Goal: Information Seeking & Learning: Compare options

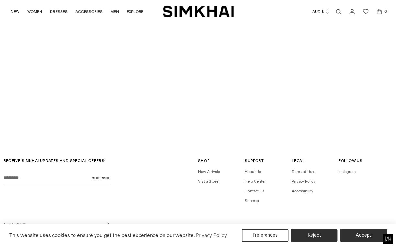
scroll to position [1473, 0]
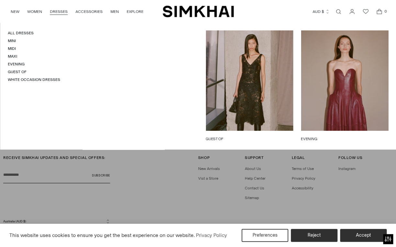
click at [59, 12] on link "DRESSES" at bounding box center [59, 12] width 18 height 14
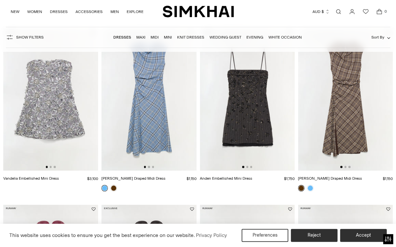
scroll to position [66, 0]
click at [51, 166] on button "Go to slide 2" at bounding box center [51, 166] width 2 height 2
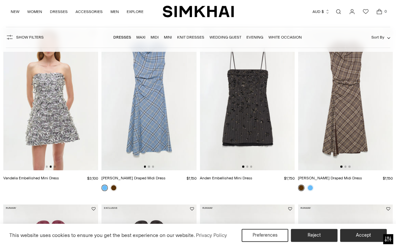
scroll to position [0, 95]
click at [247, 167] on button "Go to slide 2" at bounding box center [247, 166] width 2 height 2
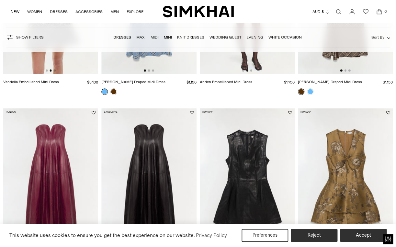
scroll to position [234, 0]
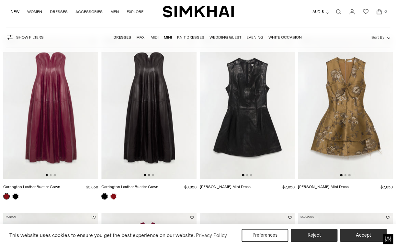
click at [149, 175] on button "Go to slide 2" at bounding box center [149, 175] width 2 height 2
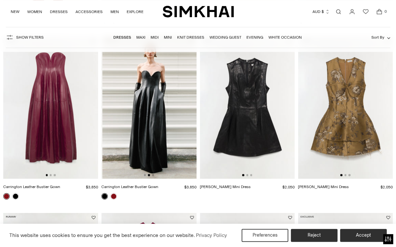
scroll to position [0, 95]
click at [247, 176] on button "Go to slide 2" at bounding box center [247, 175] width 2 height 2
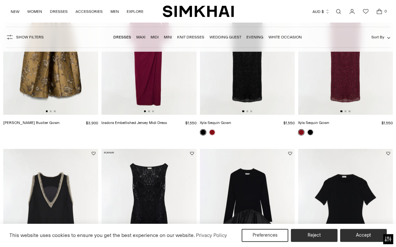
scroll to position [585, 0]
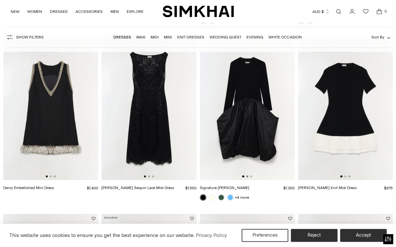
click at [247, 177] on button "Go to slide 2" at bounding box center [247, 177] width 2 height 2
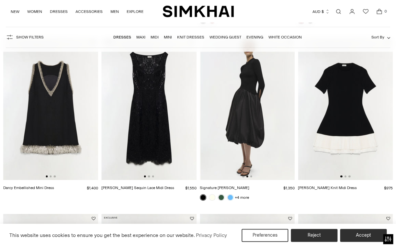
scroll to position [0, 95]
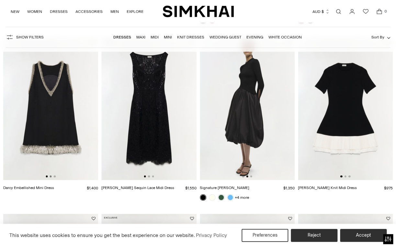
click at [51, 177] on button "Go to slide 2" at bounding box center [51, 177] width 2 height 2
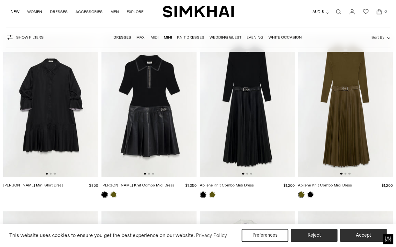
scroll to position [1817, 0]
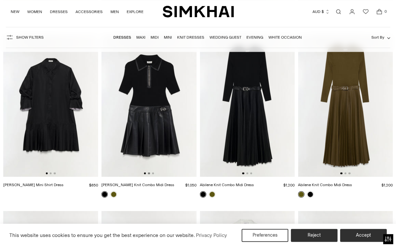
click at [149, 174] on button "Go to slide 2" at bounding box center [149, 173] width 2 height 2
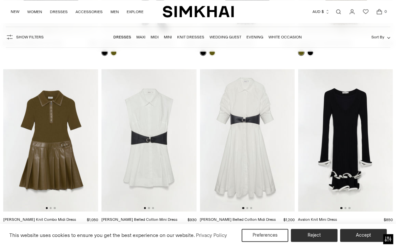
scroll to position [1975, 0]
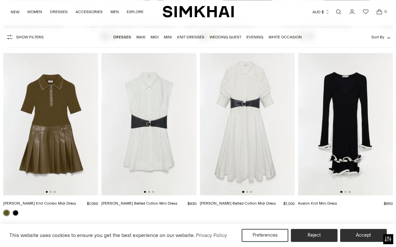
click at [248, 193] on img at bounding box center [247, 124] width 95 height 142
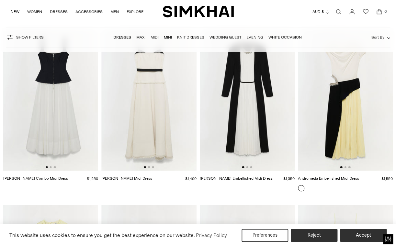
scroll to position [2513, 0]
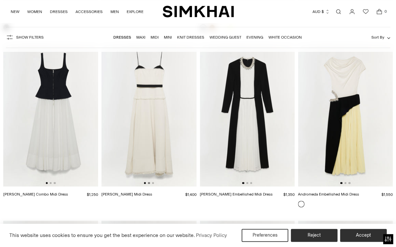
click at [149, 182] on button "Go to slide 2" at bounding box center [149, 183] width 2 height 2
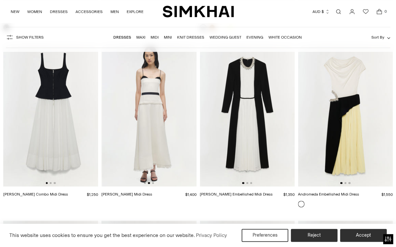
scroll to position [0, 95]
click at [346, 182] on button "Go to slide 2" at bounding box center [345, 183] width 2 height 2
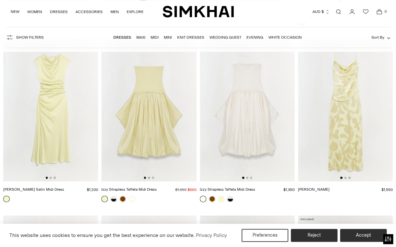
scroll to position [2682, 0]
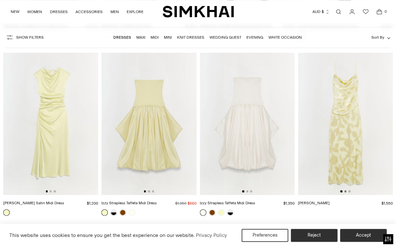
click at [346, 191] on button "Go to slide 2" at bounding box center [345, 191] width 2 height 2
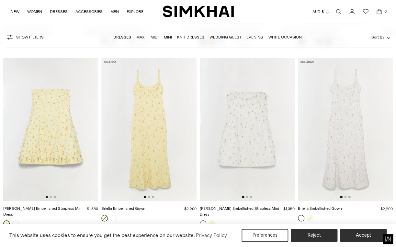
scroll to position [3030, 0]
click at [248, 195] on button "Go to slide 2" at bounding box center [247, 196] width 2 height 2
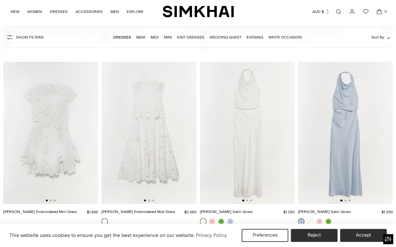
scroll to position [3201, 0]
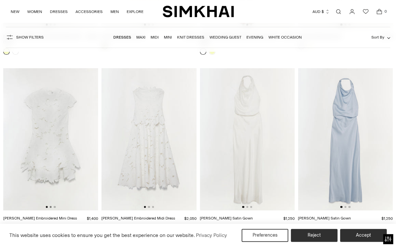
click at [51, 206] on button "Go to slide 2" at bounding box center [51, 207] width 2 height 2
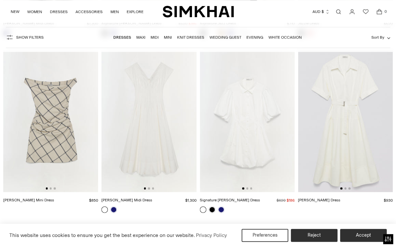
scroll to position [4279, 0]
click at [52, 187] on div at bounding box center [51, 188] width 10 height 2
click at [51, 180] on product-media-slider at bounding box center [50, 120] width 95 height 142
click at [55, 187] on button "Go to slide 3" at bounding box center [55, 188] width 2 height 2
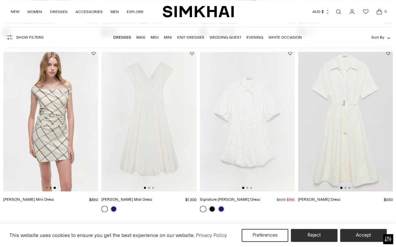
click at [51, 187] on button "Go to slide 2" at bounding box center [51, 188] width 2 height 2
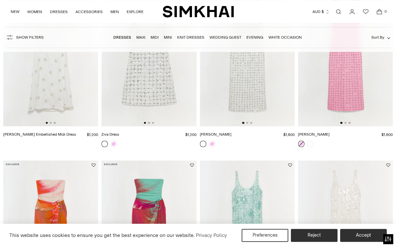
scroll to position [5010, 0]
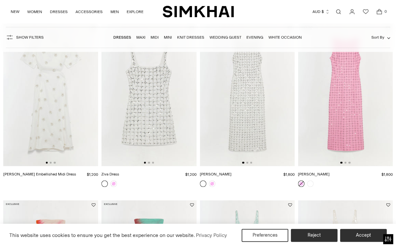
click at [52, 154] on product-media-slider at bounding box center [50, 95] width 95 height 142
click at [51, 162] on button "Go to slide 2" at bounding box center [51, 163] width 2 height 2
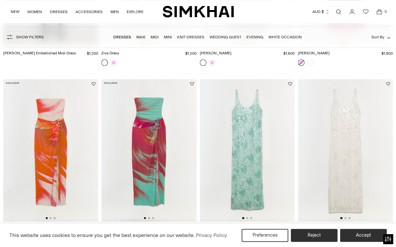
scroll to position [5159, 0]
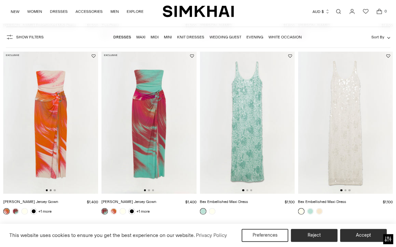
click at [51, 189] on button "Go to slide 2" at bounding box center [51, 190] width 2 height 2
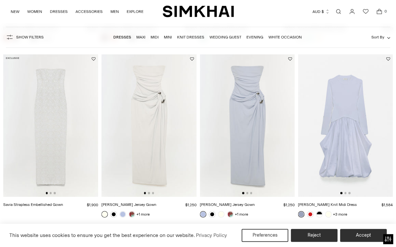
scroll to position [5319, 0]
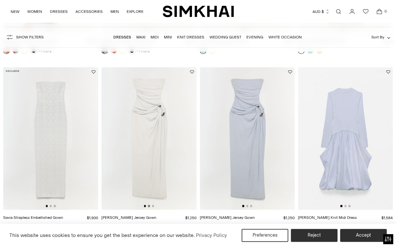
click at [150, 205] on button "Go to slide 2" at bounding box center [149, 206] width 2 height 2
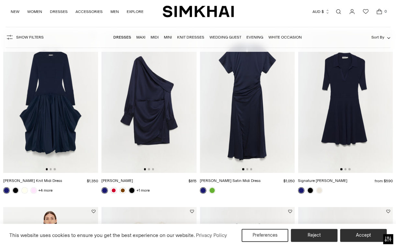
scroll to position [5532, 0]
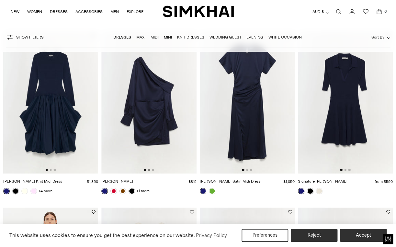
click at [150, 169] on div at bounding box center [149, 170] width 10 height 2
click at [149, 169] on button "Go to slide 2" at bounding box center [149, 170] width 2 height 2
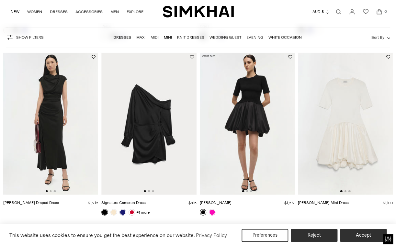
scroll to position [5871, 0]
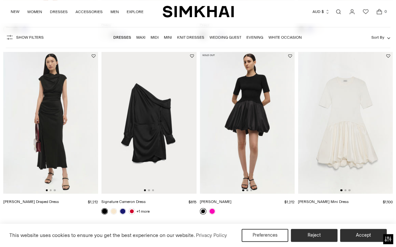
click at [247, 189] on button "Go to slide 2" at bounding box center [247, 190] width 2 height 2
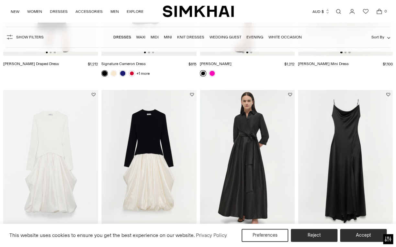
scroll to position [6033, 0]
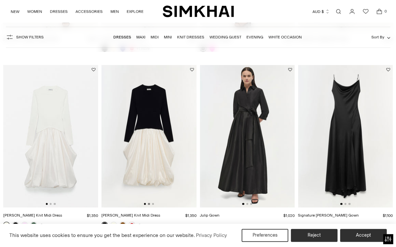
click at [149, 203] on button "Go to slide 2" at bounding box center [149, 204] width 2 height 2
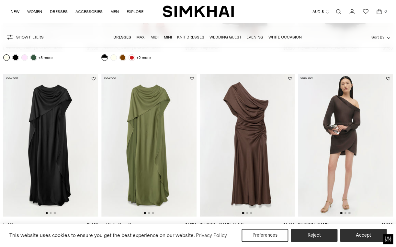
scroll to position [6197, 0]
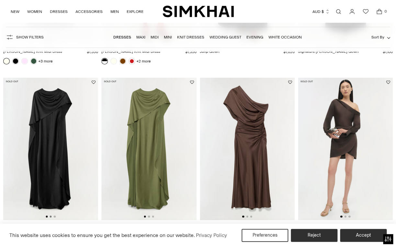
click at [51, 216] on button "Go to slide 2" at bounding box center [51, 217] width 2 height 2
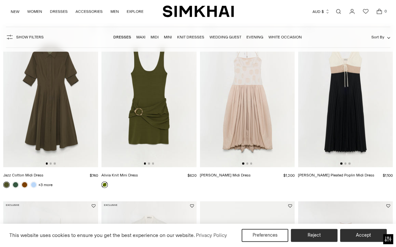
scroll to position [6755, 0]
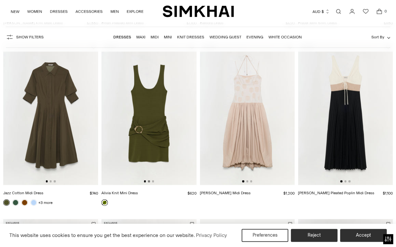
click at [150, 180] on button "Go to slide 2" at bounding box center [149, 181] width 2 height 2
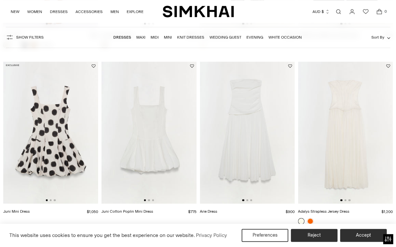
scroll to position [7266, 0]
click at [51, 199] on button "Go to slide 2" at bounding box center [51, 200] width 2 height 2
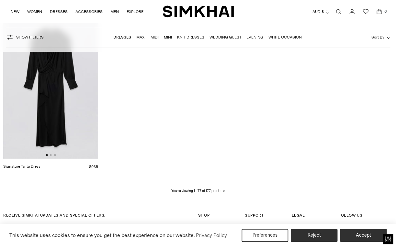
scroll to position [7890, 0]
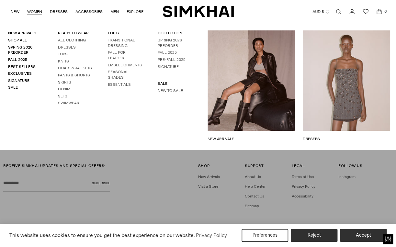
click at [61, 53] on link "Tops" at bounding box center [63, 54] width 10 height 5
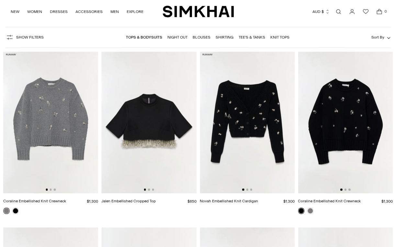
scroll to position [43, 0]
click at [149, 190] on button "Go to slide 2" at bounding box center [149, 189] width 2 height 2
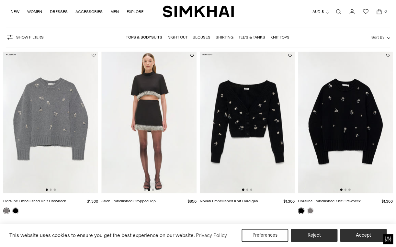
scroll to position [0, 95]
click at [153, 190] on button "Go to slide 3" at bounding box center [153, 189] width 2 height 2
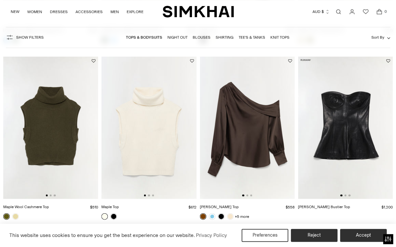
scroll to position [1117, 0]
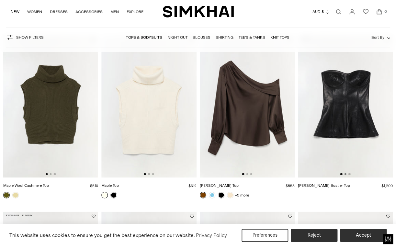
click at [346, 174] on button "Go to slide 2" at bounding box center [345, 174] width 2 height 2
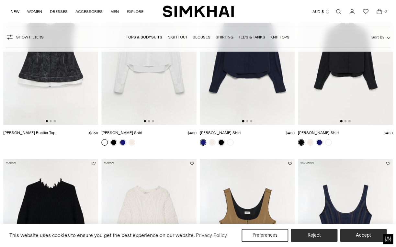
scroll to position [1436, 0]
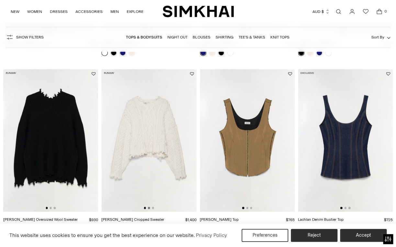
click at [149, 209] on button "Go to slide 2" at bounding box center [149, 208] width 2 height 2
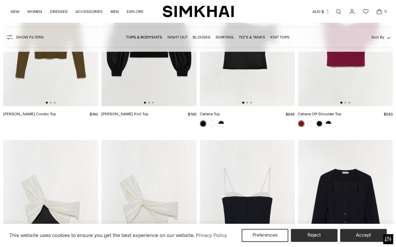
scroll to position [2329, 0]
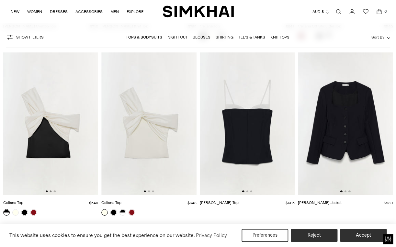
click at [51, 191] on button "Go to slide 2" at bounding box center [51, 191] width 2 height 2
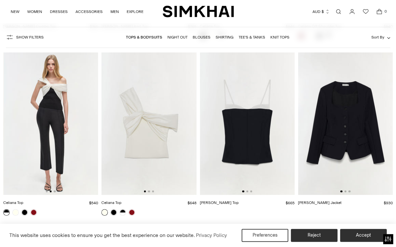
scroll to position [0, 95]
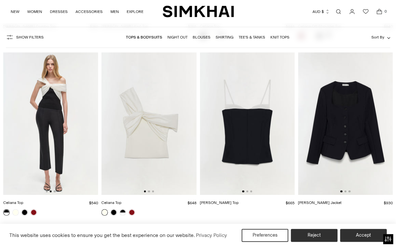
click at [150, 190] on div at bounding box center [149, 191] width 10 height 2
click at [149, 191] on button "Go to slide 2" at bounding box center [149, 191] width 2 height 2
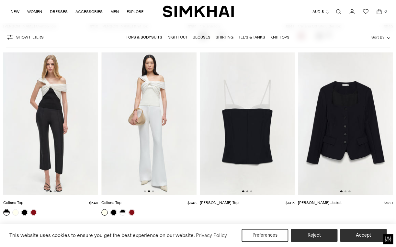
click at [247, 191] on button "Go to slide 2" at bounding box center [247, 191] width 2 height 2
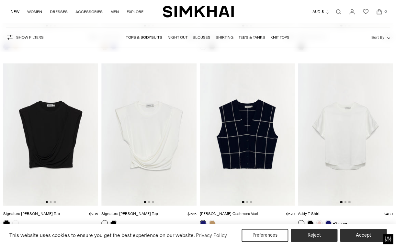
scroll to position [2689, 0]
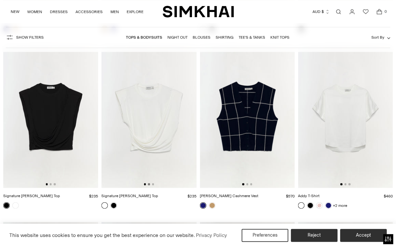
click at [149, 183] on button "Go to slide 2" at bounding box center [149, 184] width 2 height 2
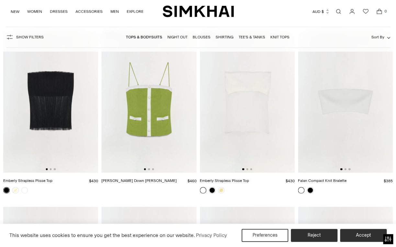
scroll to position [3574, 0]
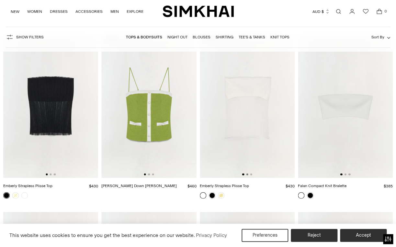
click at [248, 174] on button "Go to slide 2" at bounding box center [247, 175] width 2 height 2
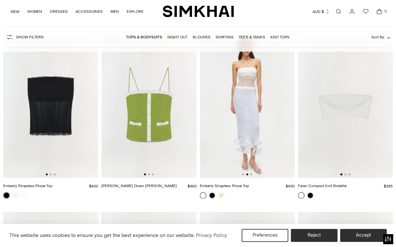
scroll to position [3589, 0]
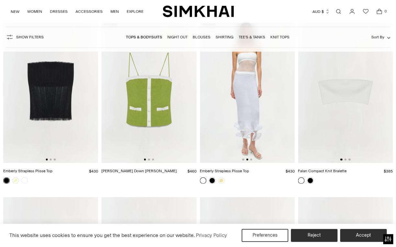
click at [51, 158] on img at bounding box center [50, 92] width 95 height 142
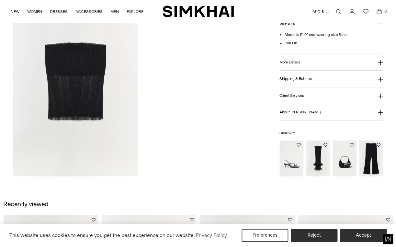
scroll to position [631, 0]
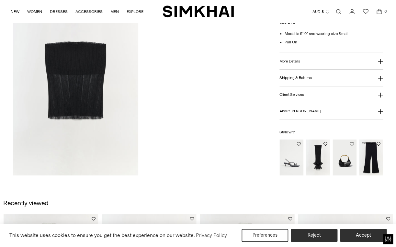
click at [0, 0] on img "Kenna Trouser" at bounding box center [0, 0] width 0 height 0
click at [0, 0] on img "Kelso Skirt" at bounding box center [0, 0] width 0 height 0
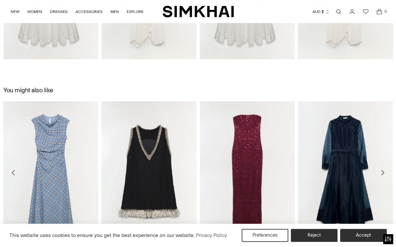
scroll to position [996, 0]
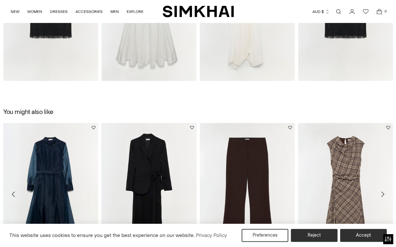
scroll to position [760, 0]
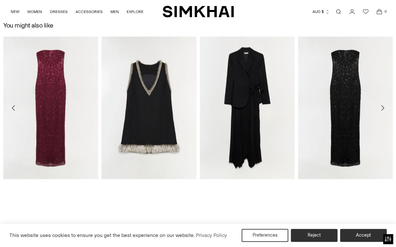
scroll to position [997, 0]
